Goal: Find specific page/section: Find specific page/section

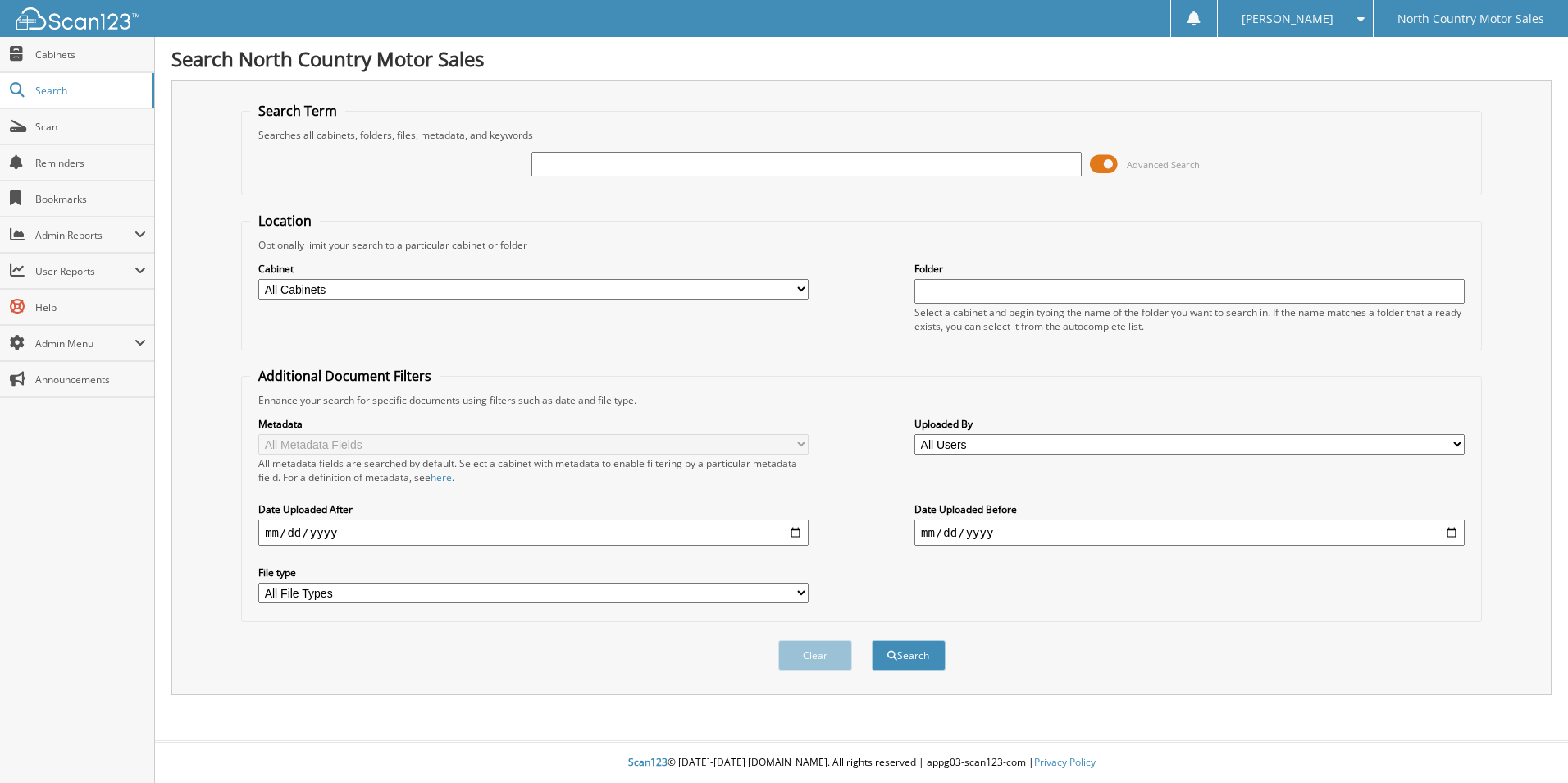
click at [558, 168] on input "text" at bounding box center [807, 164] width 550 height 25
type input "87088"
click at [872, 640] on button "Search" at bounding box center [909, 655] width 74 height 30
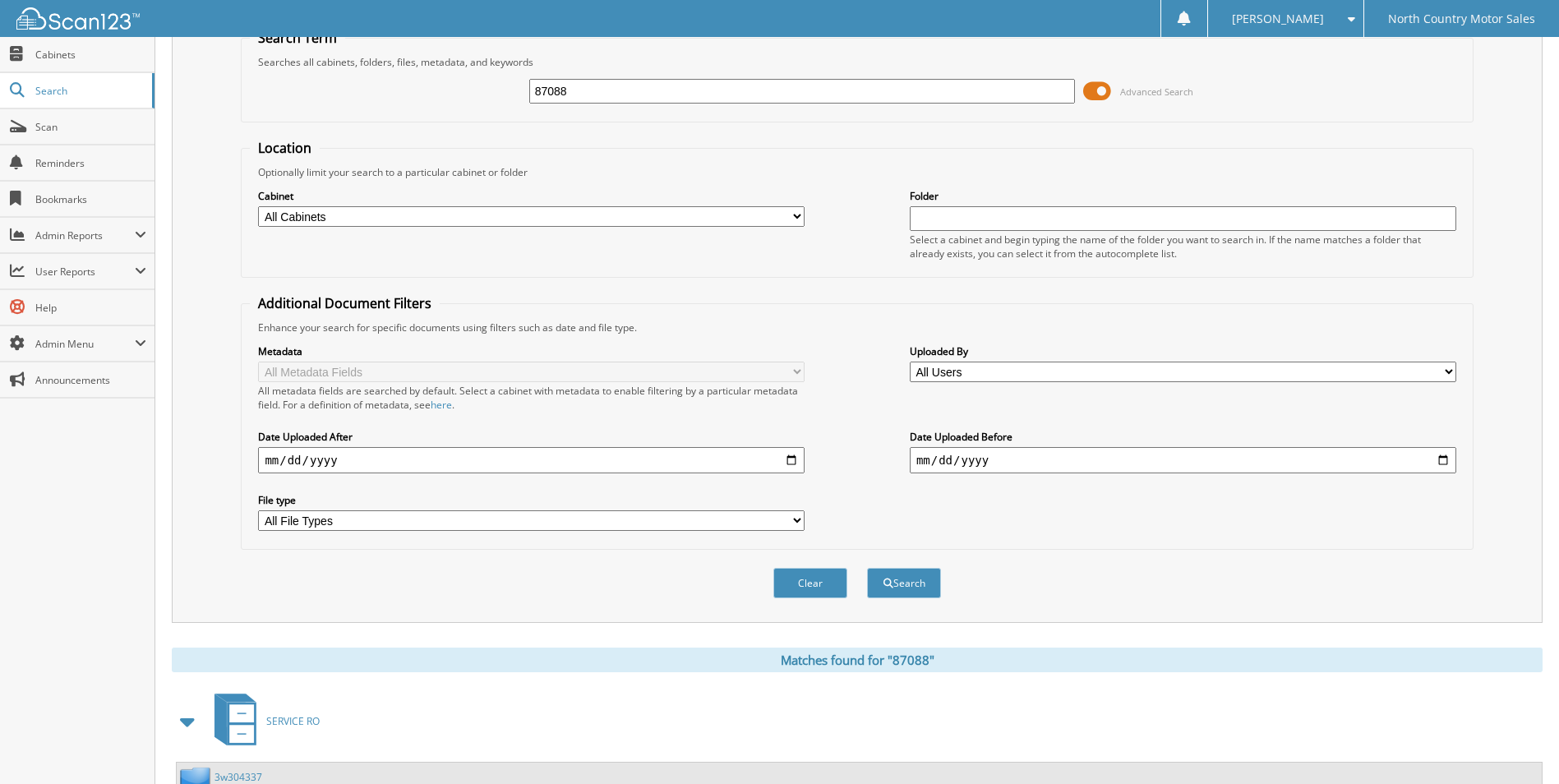
scroll to position [199, 0]
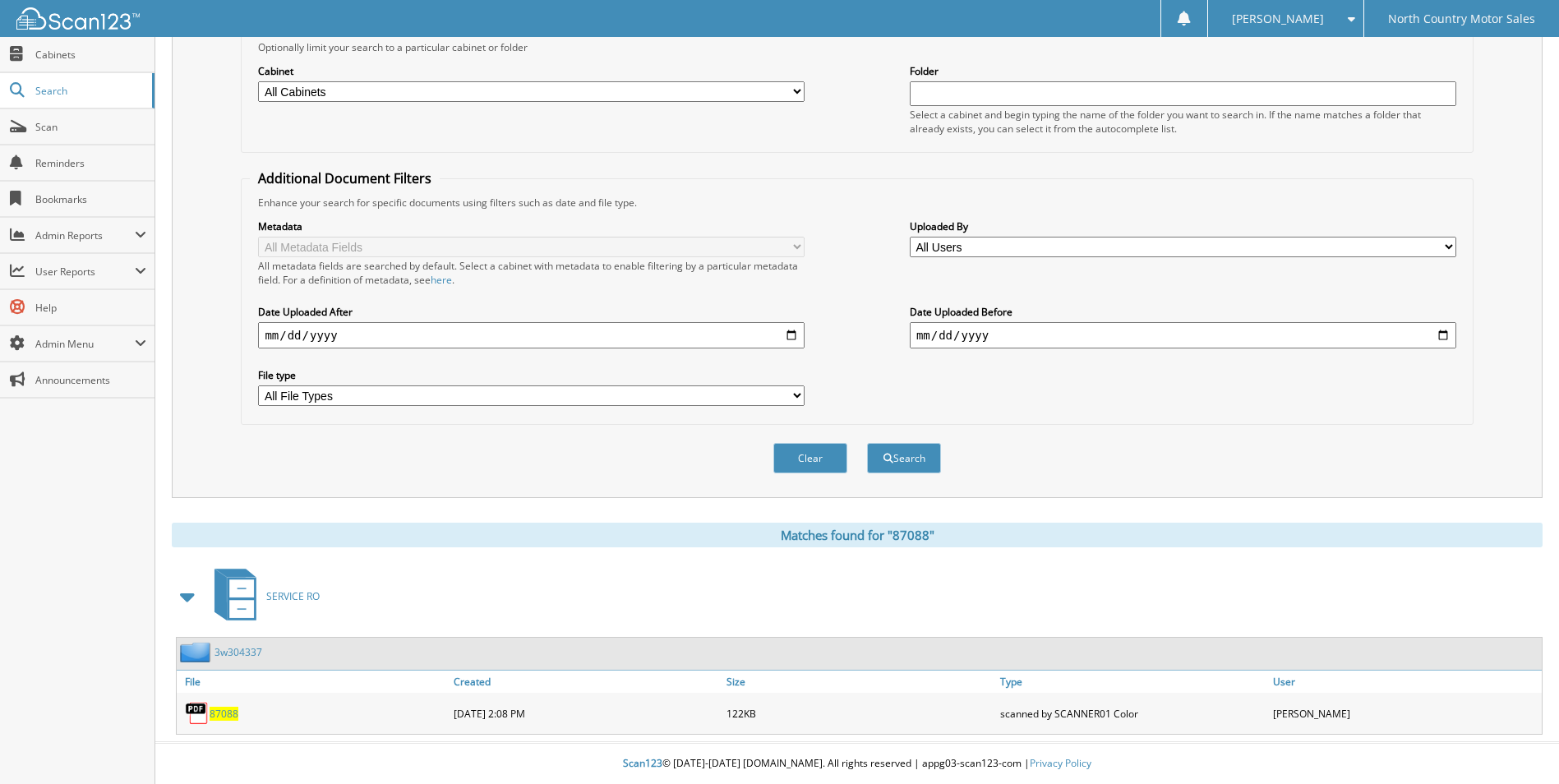
click at [232, 712] on span "87088" at bounding box center [223, 713] width 28 height 14
click at [1082, 64] on label "Folder" at bounding box center [1183, 71] width 547 height 14
